Goal: Task Accomplishment & Management: Manage account settings

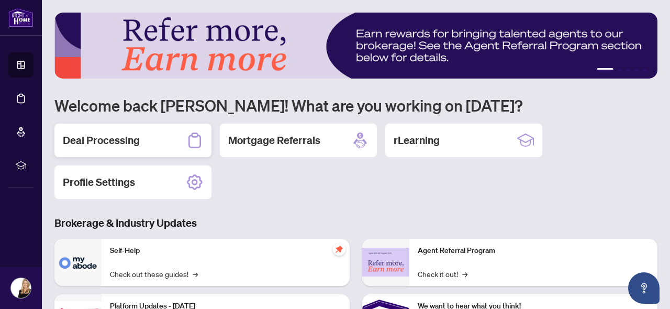
click at [94, 139] on h2 "Deal Processing" at bounding box center [101, 140] width 77 height 15
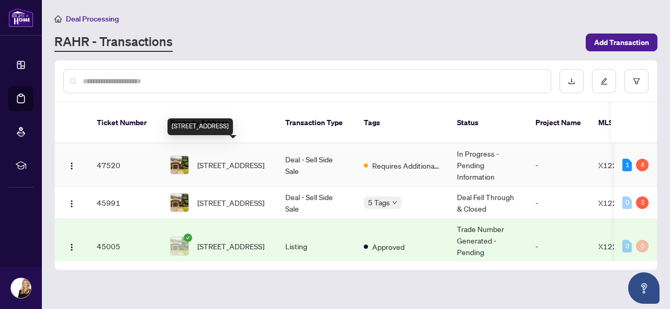
click at [235, 159] on span "[STREET_ADDRESS]" at bounding box center [230, 165] width 67 height 12
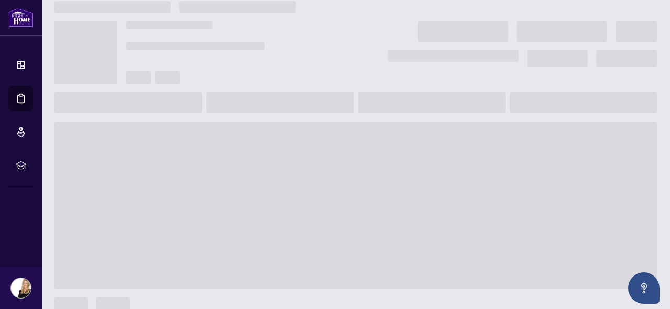
scroll to position [15, 0]
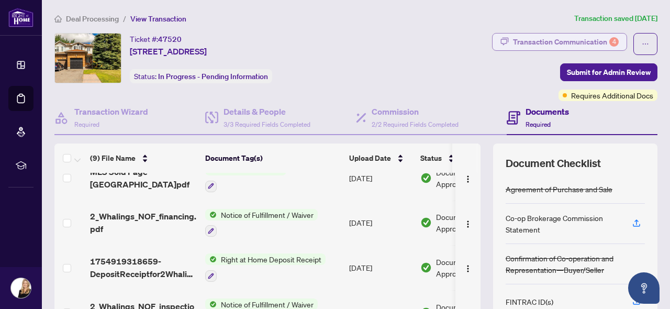
click at [556, 39] on div "Transaction Communication 4" at bounding box center [566, 41] width 106 height 17
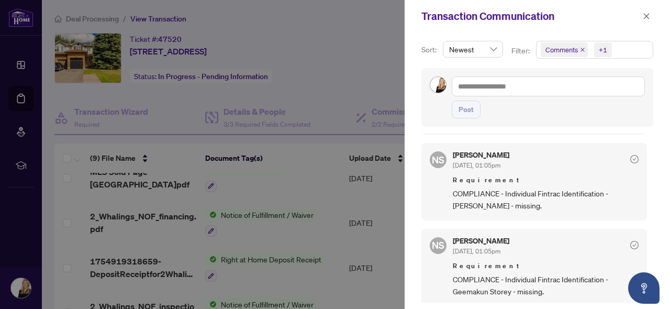
scroll to position [339, 0]
click at [645, 14] on icon "close" at bounding box center [646, 16] width 7 height 7
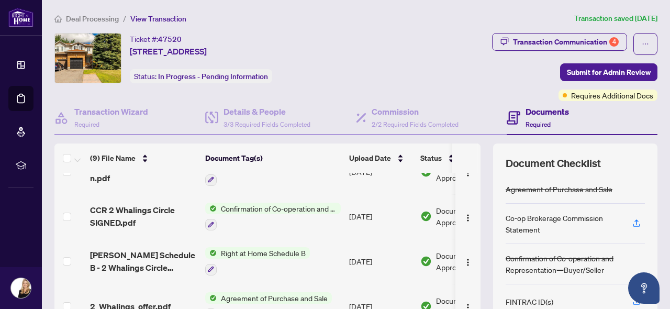
scroll to position [0, 0]
click at [231, 107] on h4 "Details & People" at bounding box center [266, 111] width 87 height 13
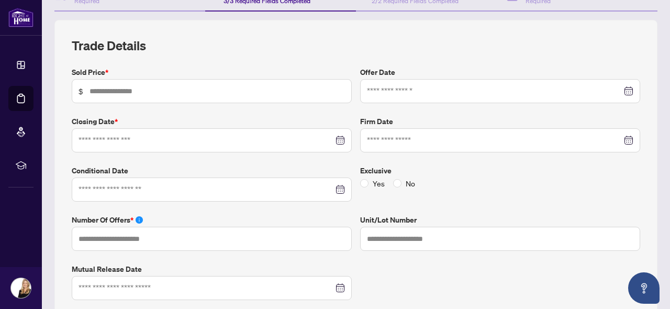
type input "*******"
type input "*"
type input "**********"
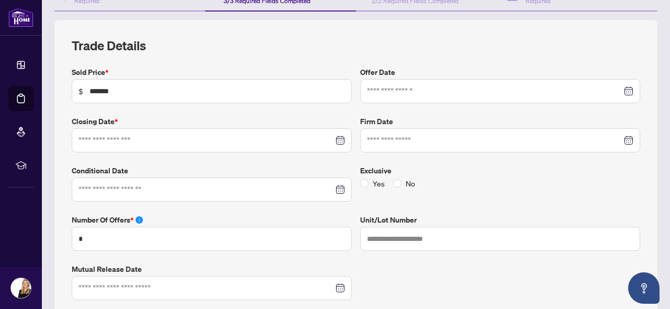
type input "**********"
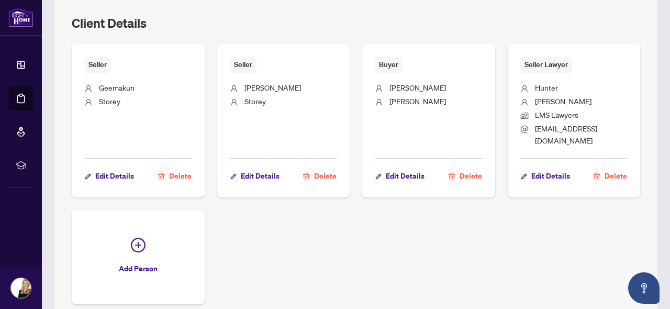
scroll to position [665, 0]
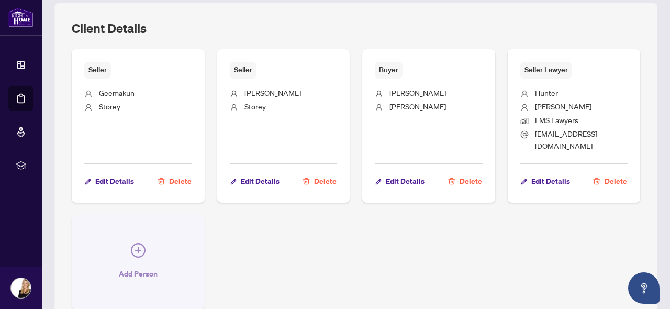
click at [140, 243] on icon "plus-circle" at bounding box center [138, 250] width 15 height 15
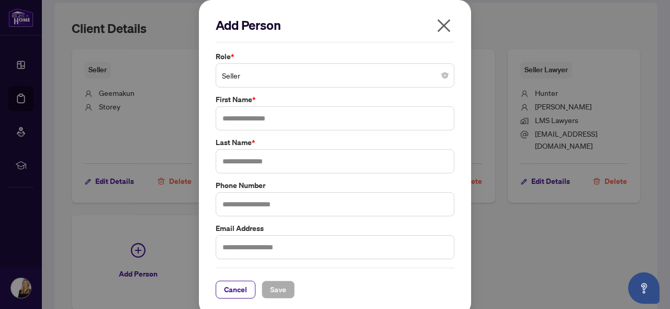
click at [294, 79] on span "Seller" at bounding box center [335, 75] width 226 height 20
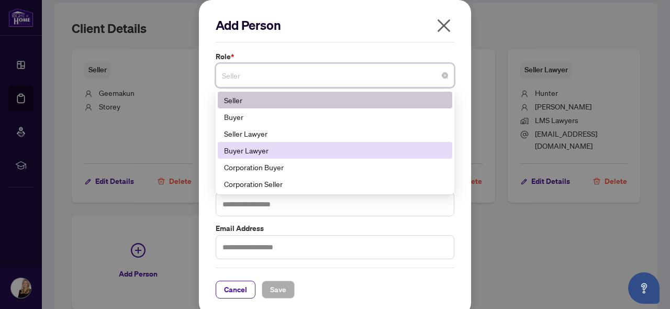
click at [274, 154] on div "Buyer Lawyer" at bounding box center [335, 150] width 222 height 12
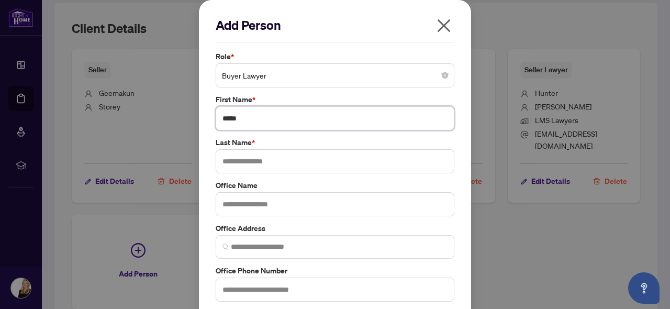
type input "*****"
type input "*******"
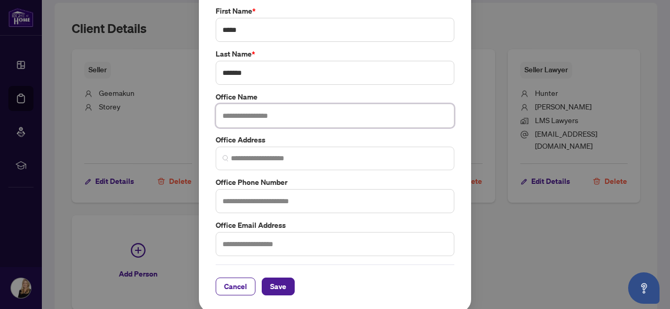
scroll to position [88, 0]
click at [281, 282] on span "Save" at bounding box center [278, 286] width 16 height 17
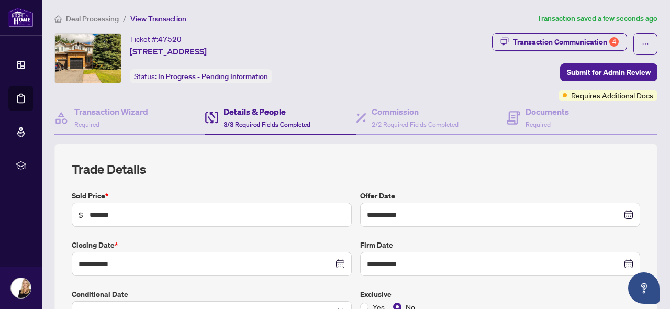
scroll to position [0, 0]
click at [91, 16] on span "Deal Processing" at bounding box center [92, 18] width 53 height 9
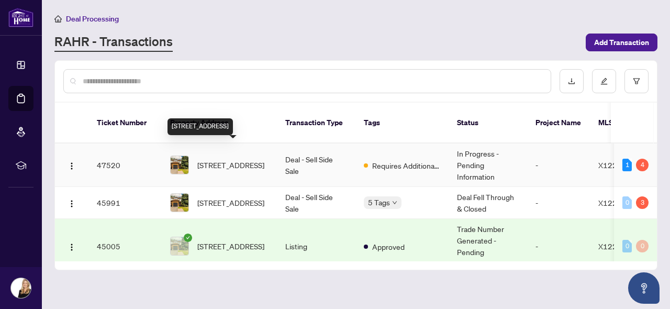
click at [223, 159] on span "[STREET_ADDRESS]" at bounding box center [230, 165] width 67 height 12
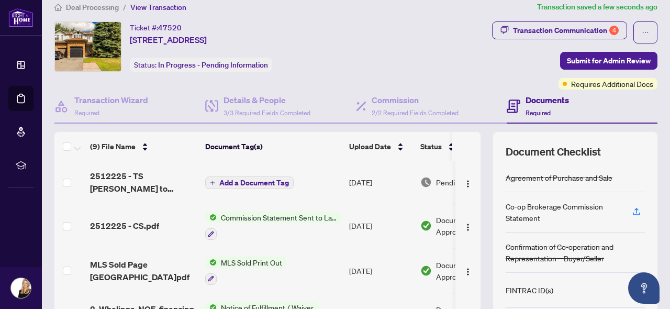
scroll to position [4, 0]
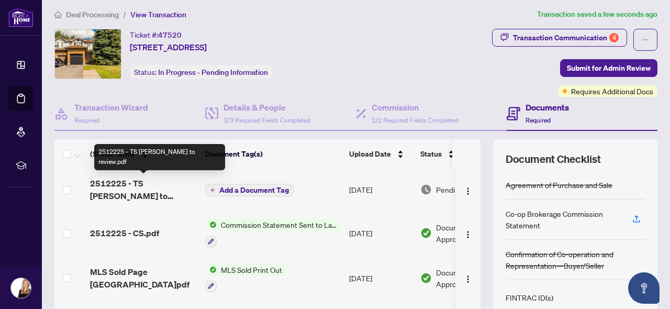
click at [127, 184] on span "2512225 - TS [PERSON_NAME] to review.pdf" at bounding box center [143, 189] width 107 height 25
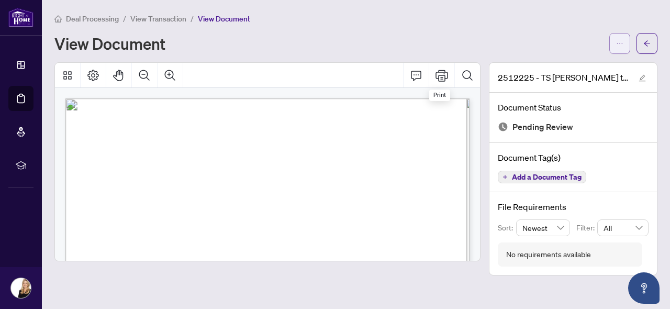
click at [615, 44] on button "button" at bounding box center [619, 43] width 21 height 21
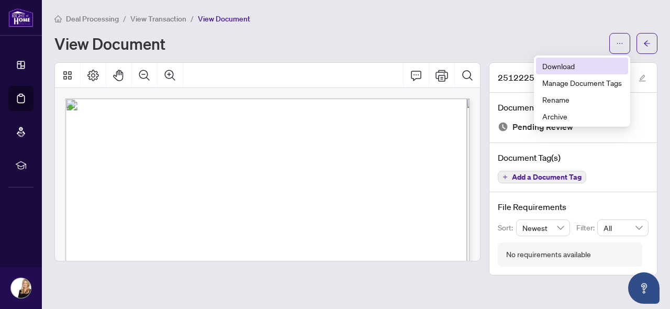
click at [579, 62] on span "Download" at bounding box center [582, 66] width 80 height 12
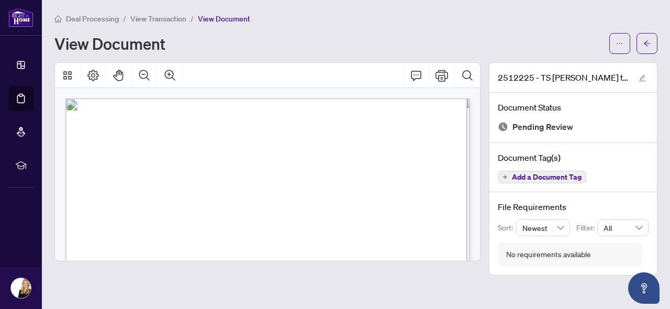
click at [98, 18] on span "Deal Processing" at bounding box center [92, 18] width 53 height 9
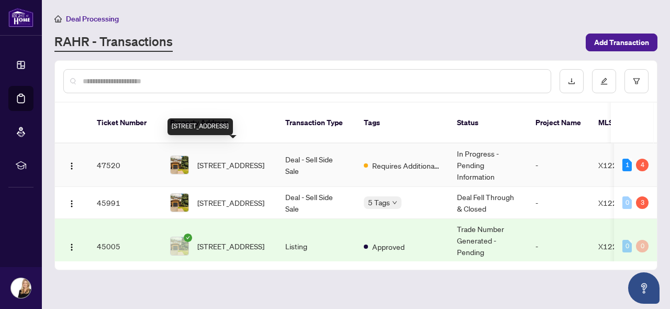
click at [245, 161] on span "[STREET_ADDRESS]" at bounding box center [230, 165] width 67 height 12
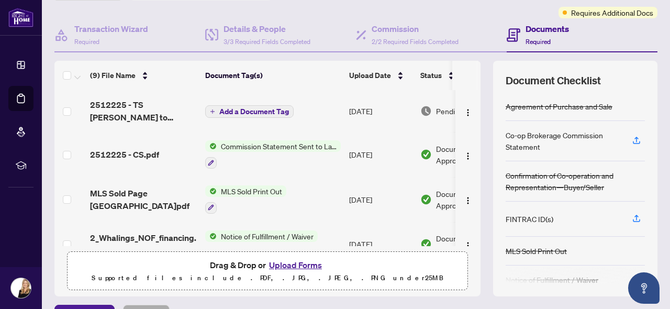
scroll to position [46, 0]
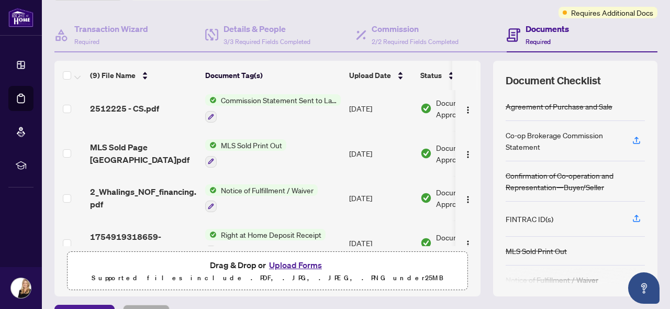
click at [298, 264] on button "Upload Forms" at bounding box center [295, 265] width 59 height 14
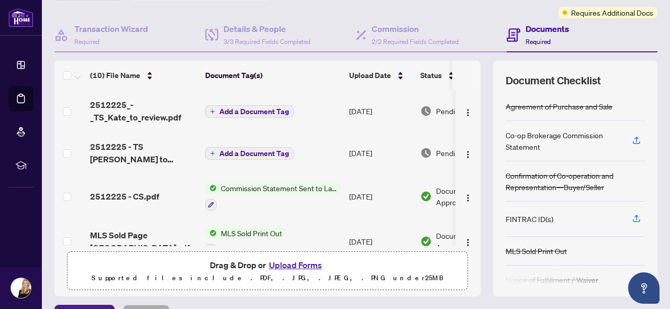
scroll to position [0, 0]
click at [257, 113] on span "Add a Document Tag" at bounding box center [254, 111] width 70 height 7
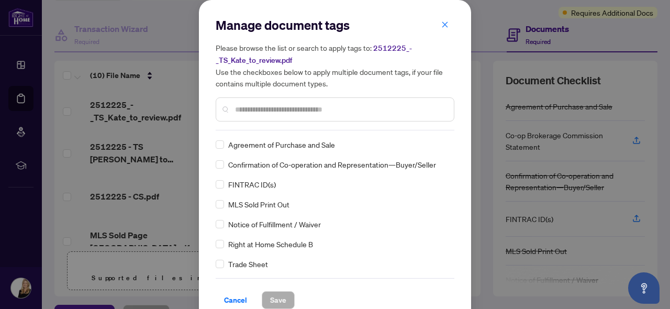
click at [280, 105] on input "text" at bounding box center [340, 110] width 210 height 12
click at [215, 257] on div "Manage document tags Please browse the list or search to apply tags to: 2512225…" at bounding box center [335, 162] width 272 height 325
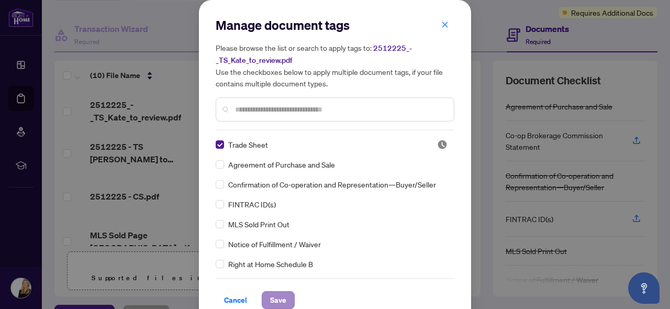
click at [285, 297] on span "Save" at bounding box center [278, 299] width 16 height 17
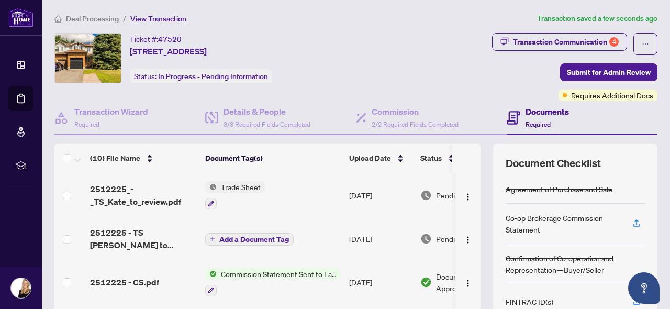
click at [96, 16] on span "Deal Processing" at bounding box center [92, 18] width 53 height 9
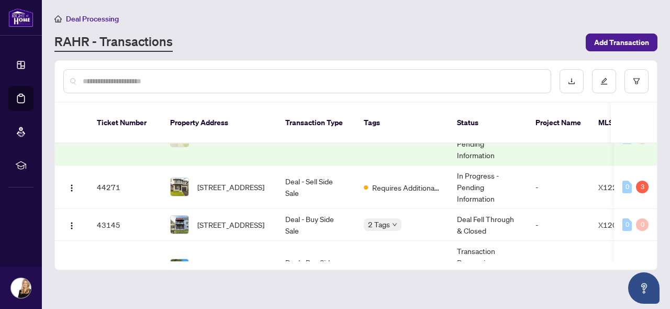
scroll to position [117, 0]
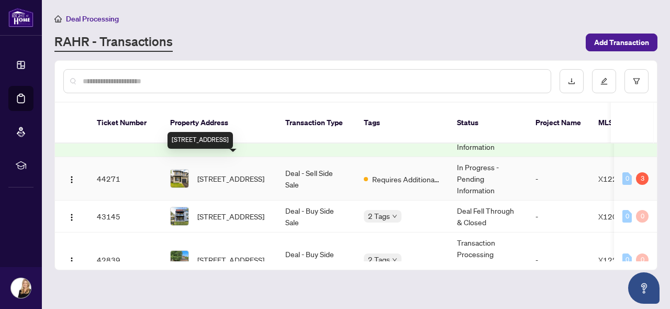
click at [239, 173] on span "[STREET_ADDRESS]" at bounding box center [230, 179] width 67 height 12
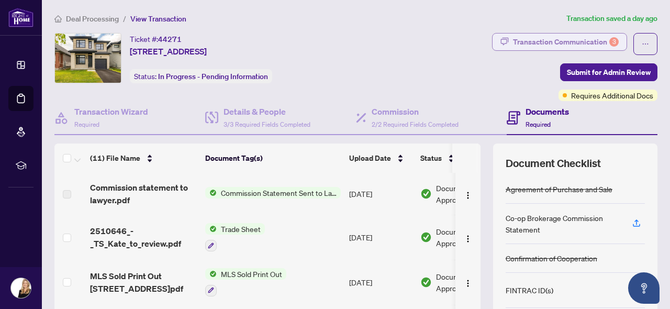
click at [555, 36] on div "Transaction Communication 3" at bounding box center [566, 41] width 106 height 17
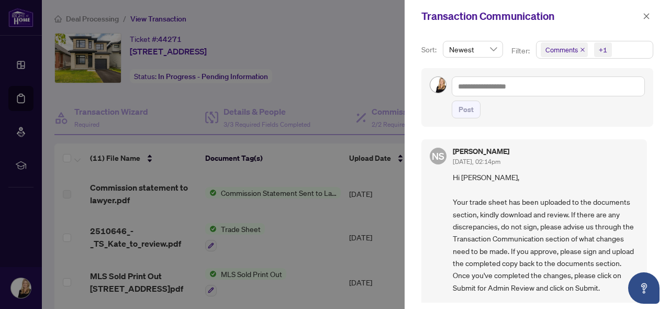
click at [330, 218] on div at bounding box center [335, 154] width 670 height 309
click at [645, 12] on span "button" at bounding box center [646, 16] width 7 height 17
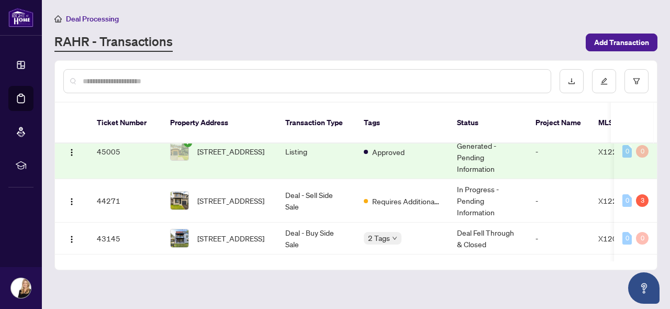
scroll to position [94, 0]
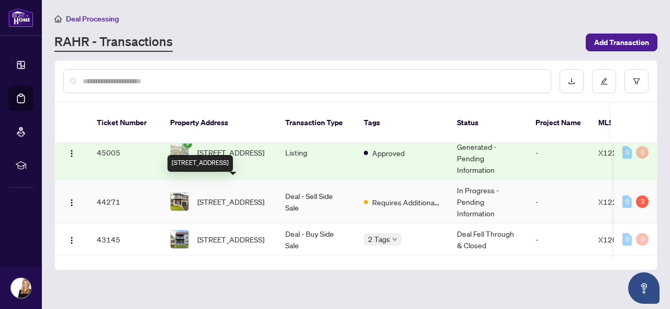
click at [228, 196] on span "[STREET_ADDRESS]" at bounding box center [230, 202] width 67 height 12
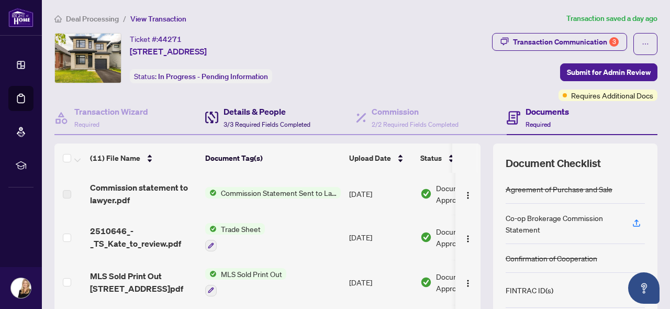
click at [258, 110] on h4 "Details & People" at bounding box center [266, 111] width 87 height 13
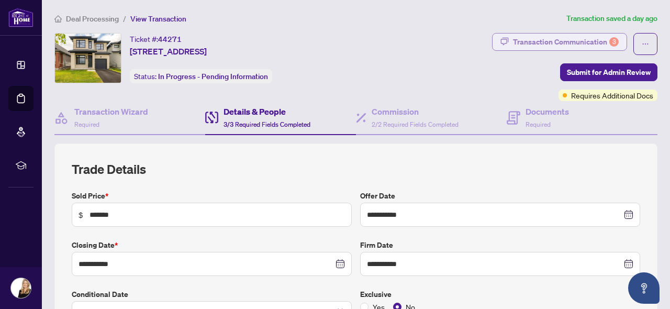
click at [565, 39] on div "Transaction Communication 3" at bounding box center [566, 41] width 106 height 17
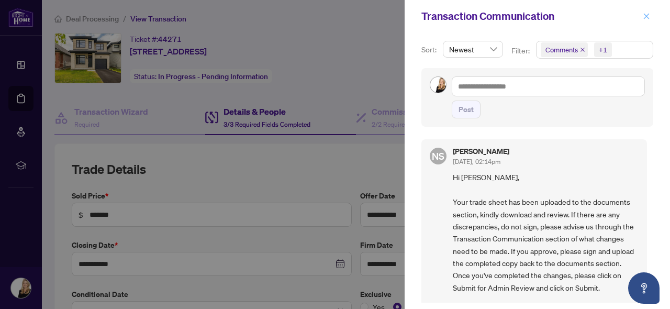
click at [647, 16] on icon "close" at bounding box center [647, 16] width 6 height 6
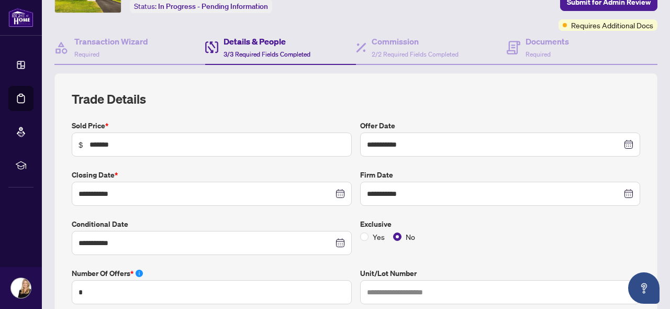
scroll to position [52, 0]
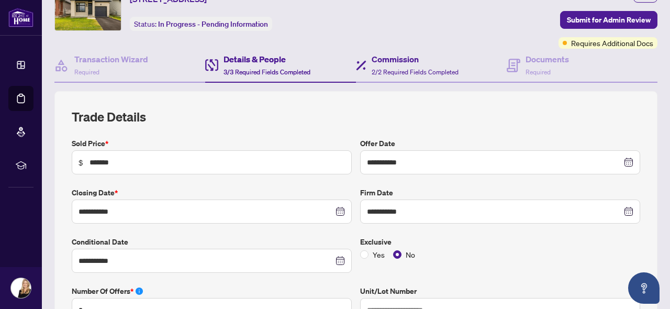
click at [410, 52] on div "Commission 2/2 Required Fields Completed" at bounding box center [431, 66] width 151 height 34
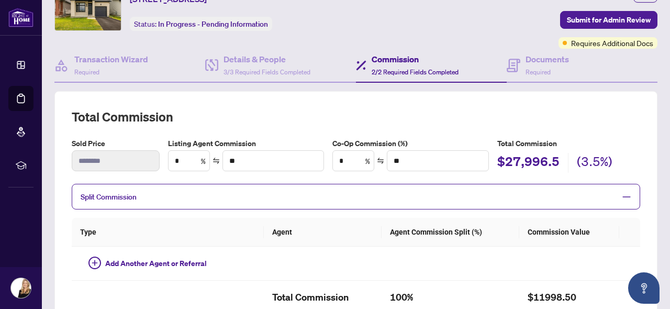
type textarea "**********"
type input "***"
type input "*********"
type input "*"
type input "*******"
